Goal: Navigation & Orientation: Find specific page/section

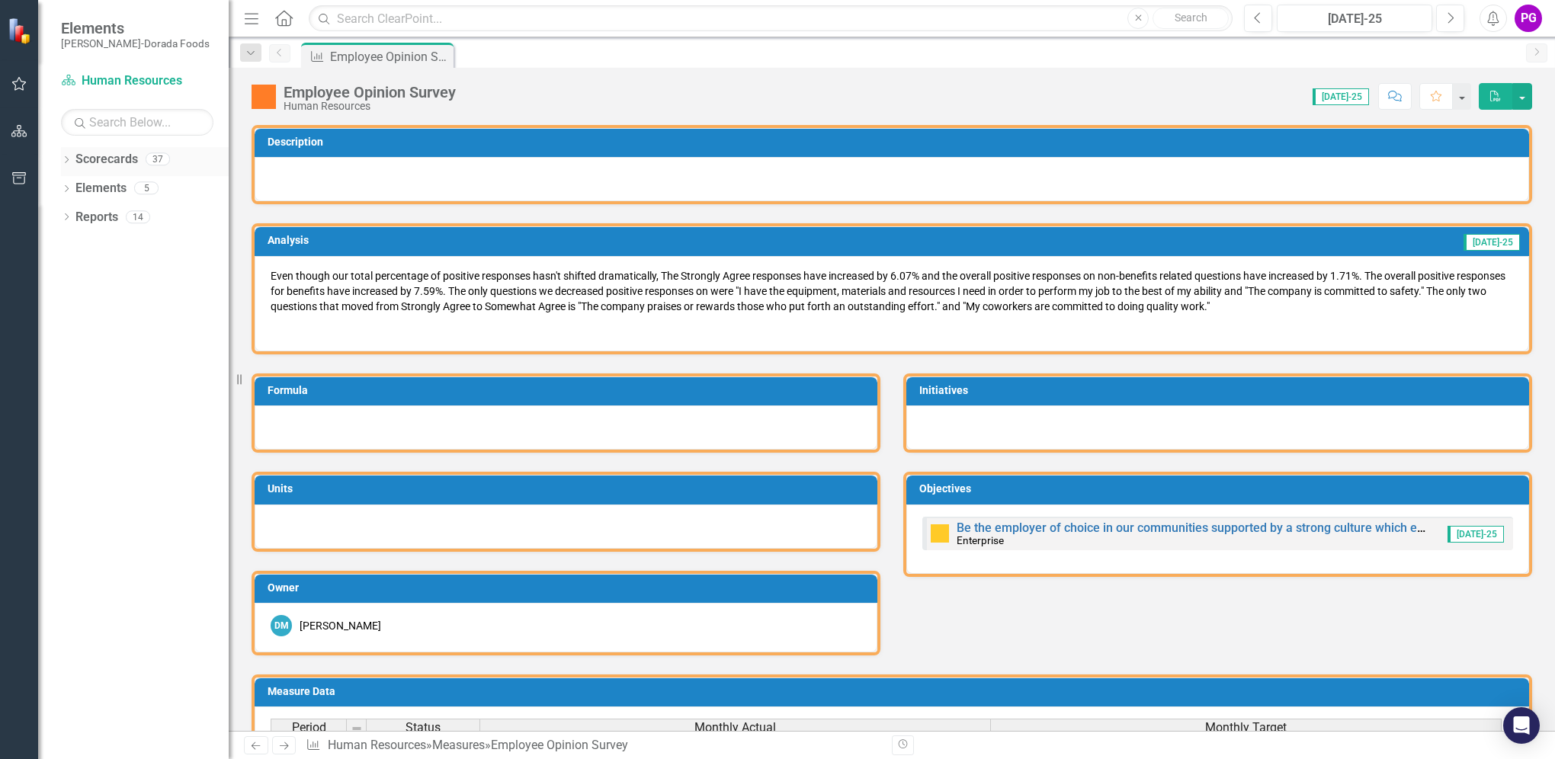
click at [67, 162] on icon "Dropdown" at bounding box center [66, 161] width 11 height 8
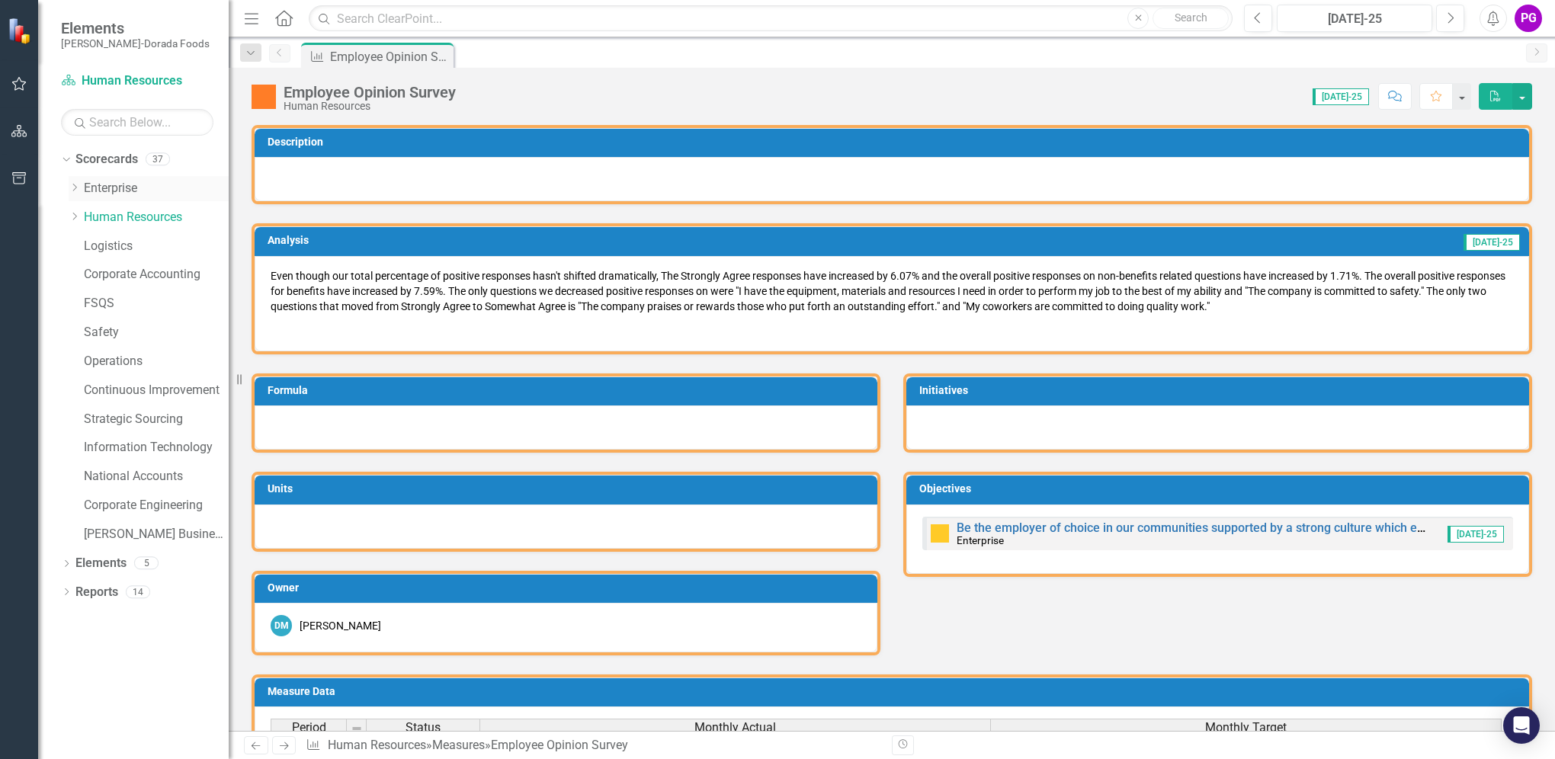
drag, startPoint x: 107, startPoint y: 186, endPoint x: 118, endPoint y: 193, distance: 13.3
click at [107, 186] on link "Enterprise" at bounding box center [156, 189] width 145 height 18
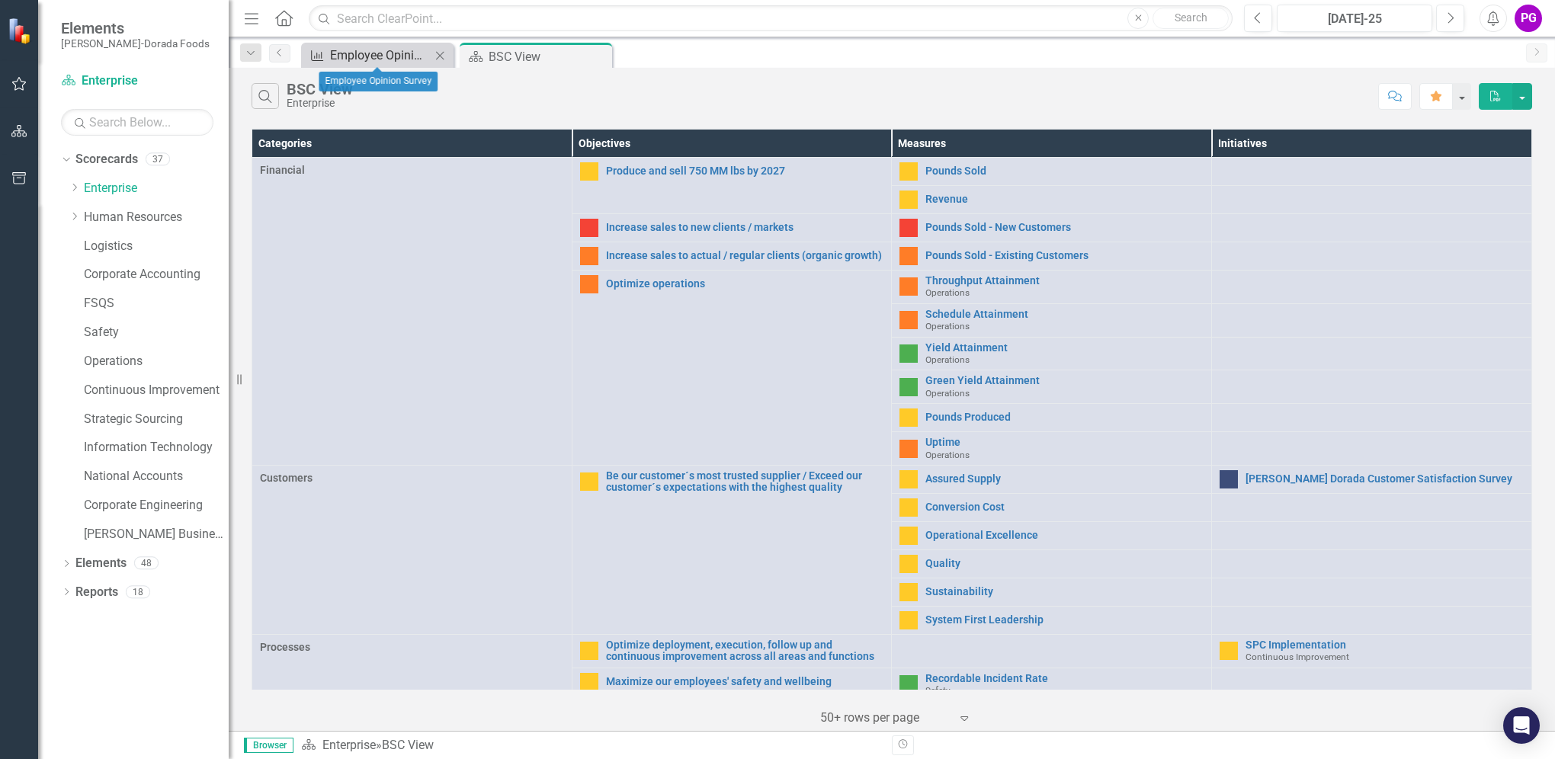
click at [401, 53] on div "Employee Opinion Survey" at bounding box center [380, 55] width 101 height 19
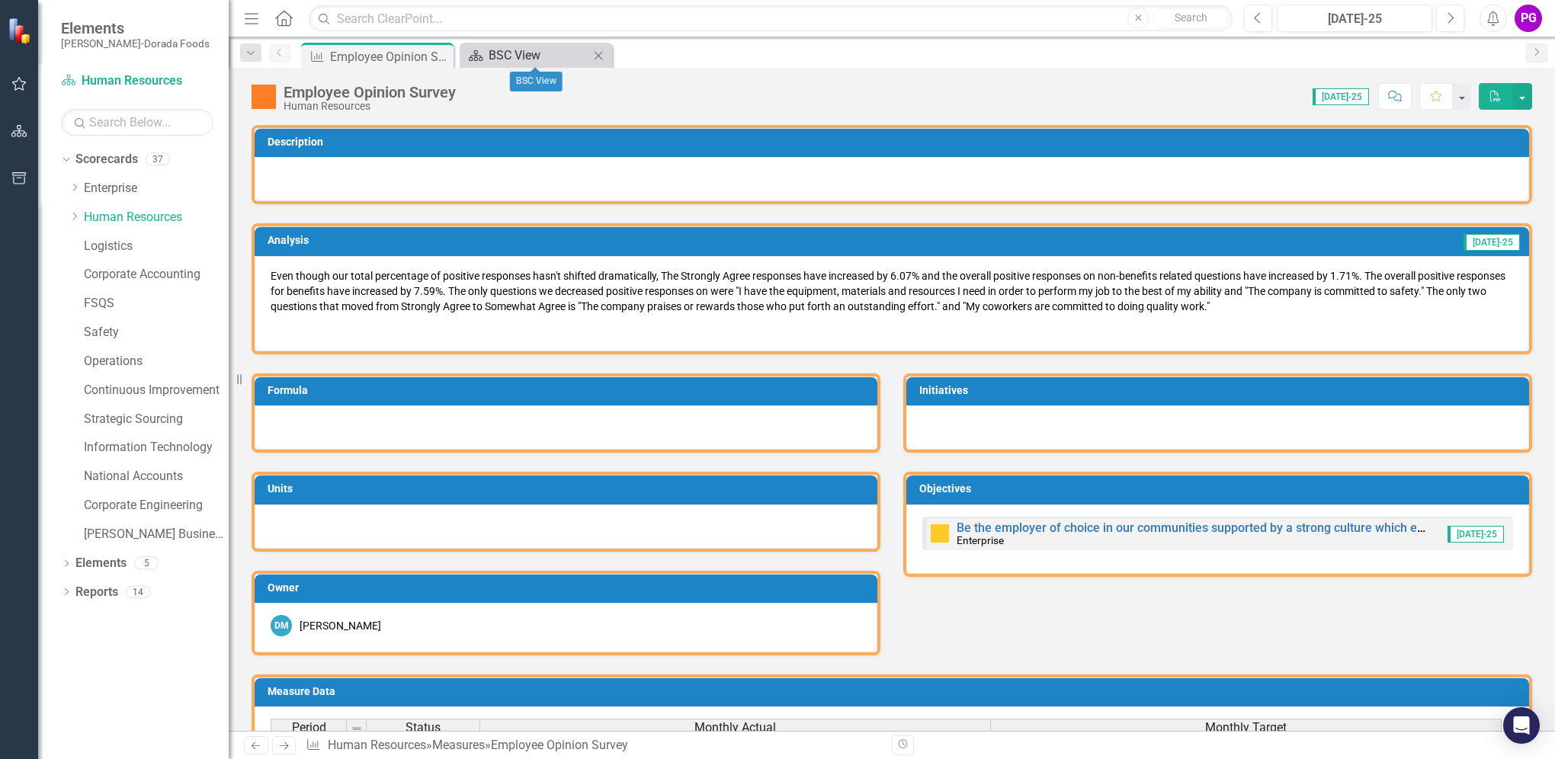
click at [509, 55] on div "BSC View" at bounding box center [538, 55] width 101 height 19
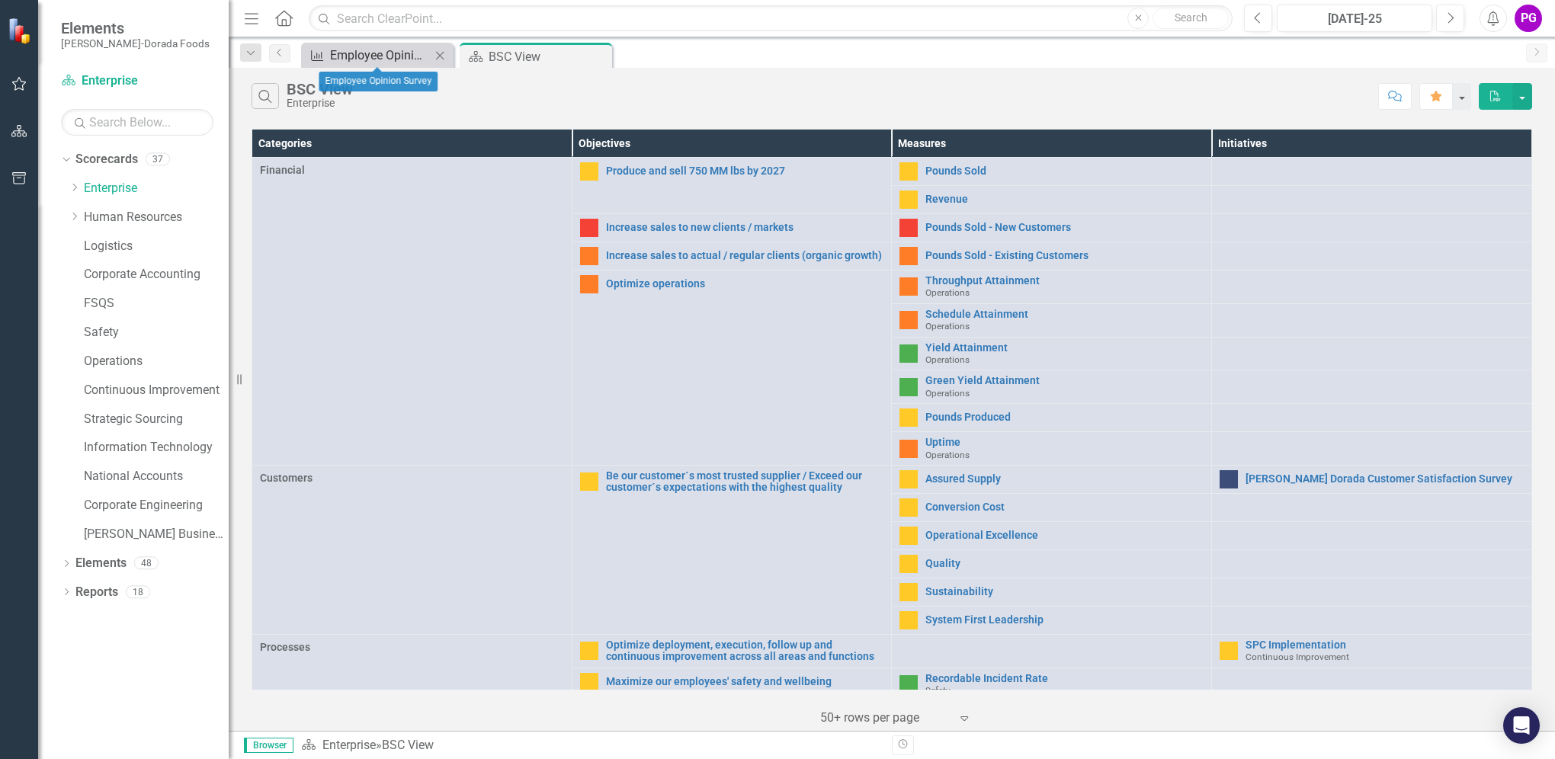
click at [391, 58] on div "Employee Opinion Survey" at bounding box center [380, 55] width 101 height 19
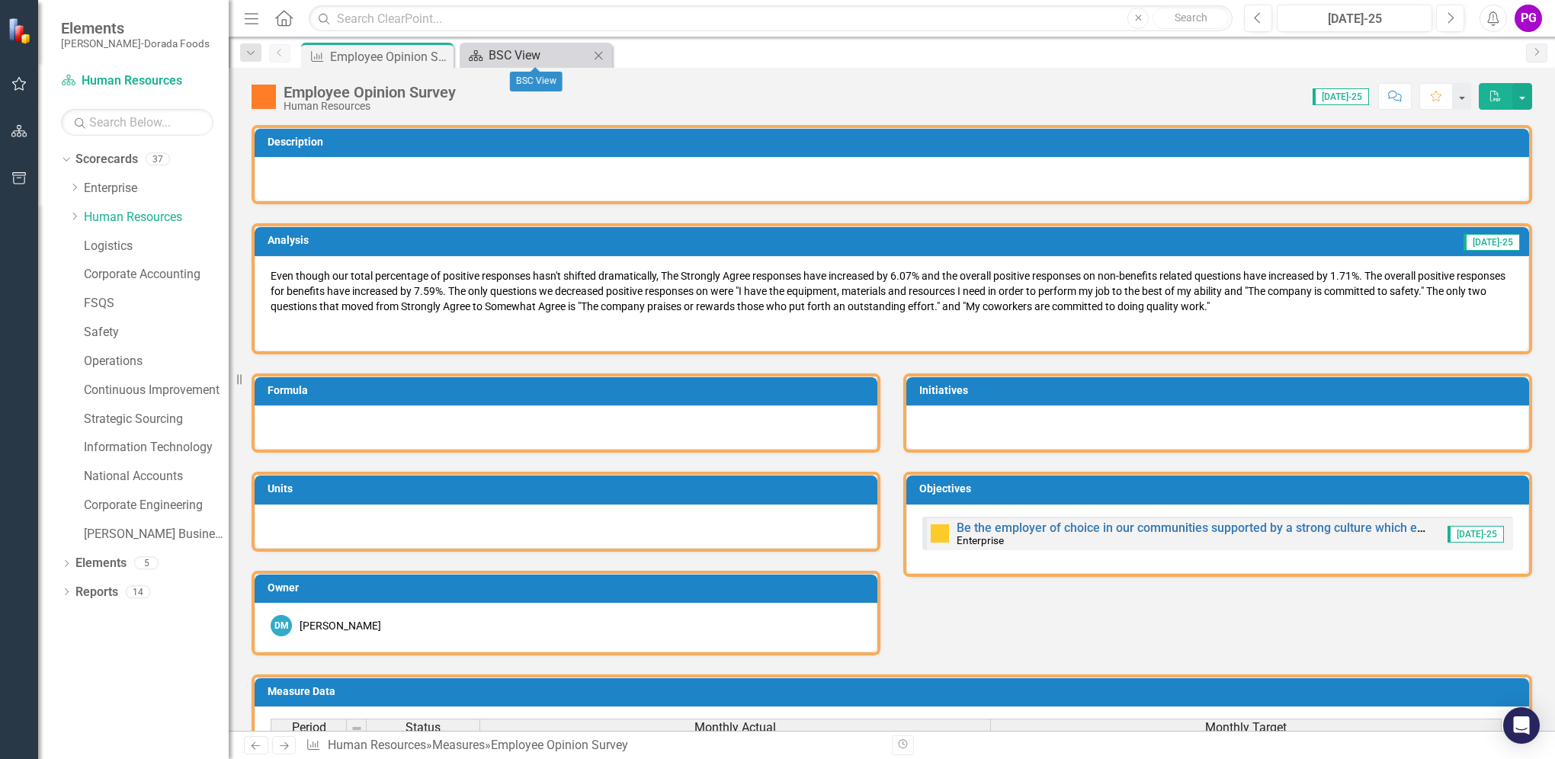
click at [500, 49] on div "BSC View" at bounding box center [538, 55] width 101 height 19
